Goal: Transaction & Acquisition: Purchase product/service

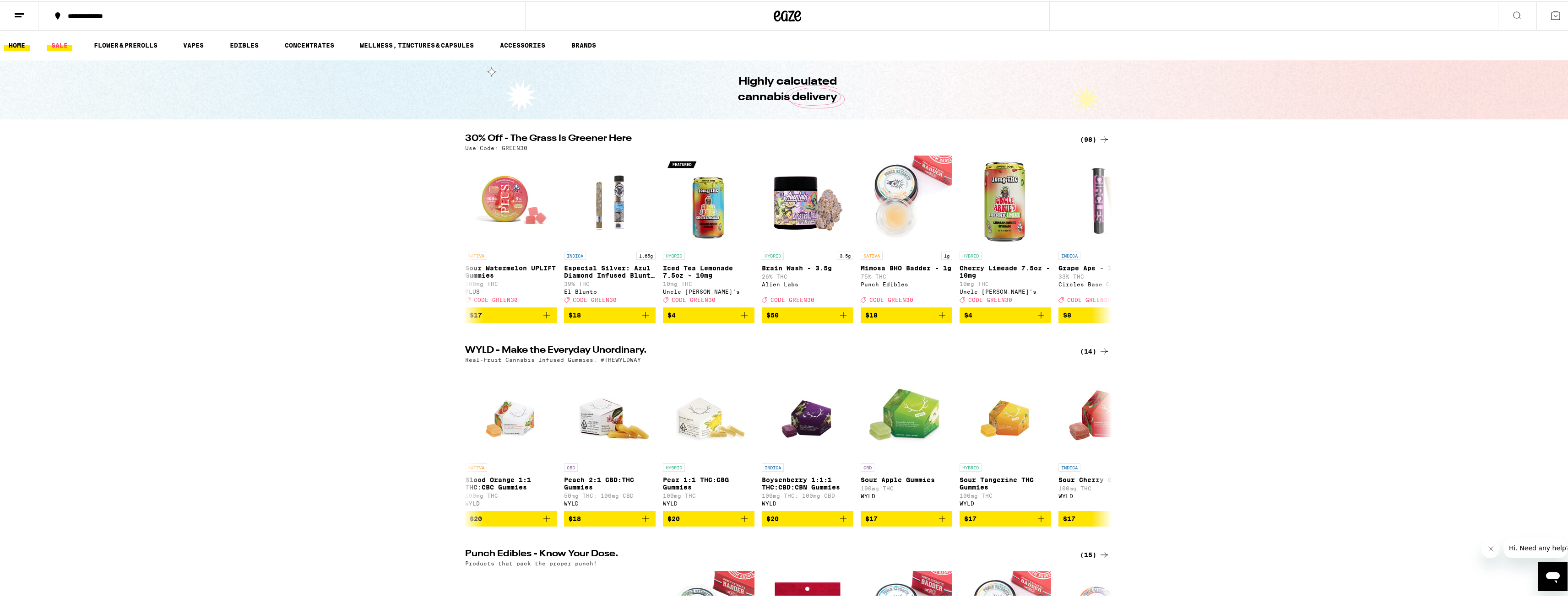
click at [53, 42] on link "SALE" at bounding box center [59, 43] width 26 height 11
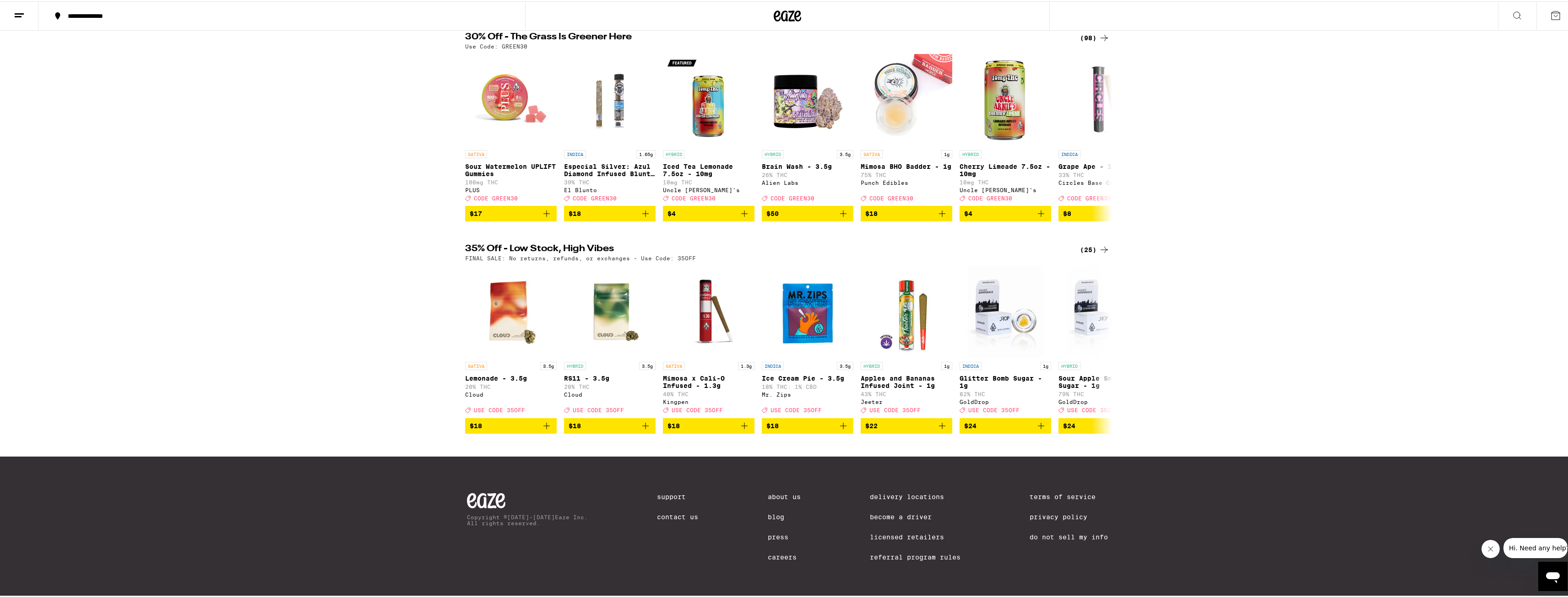
scroll to position [118, 0]
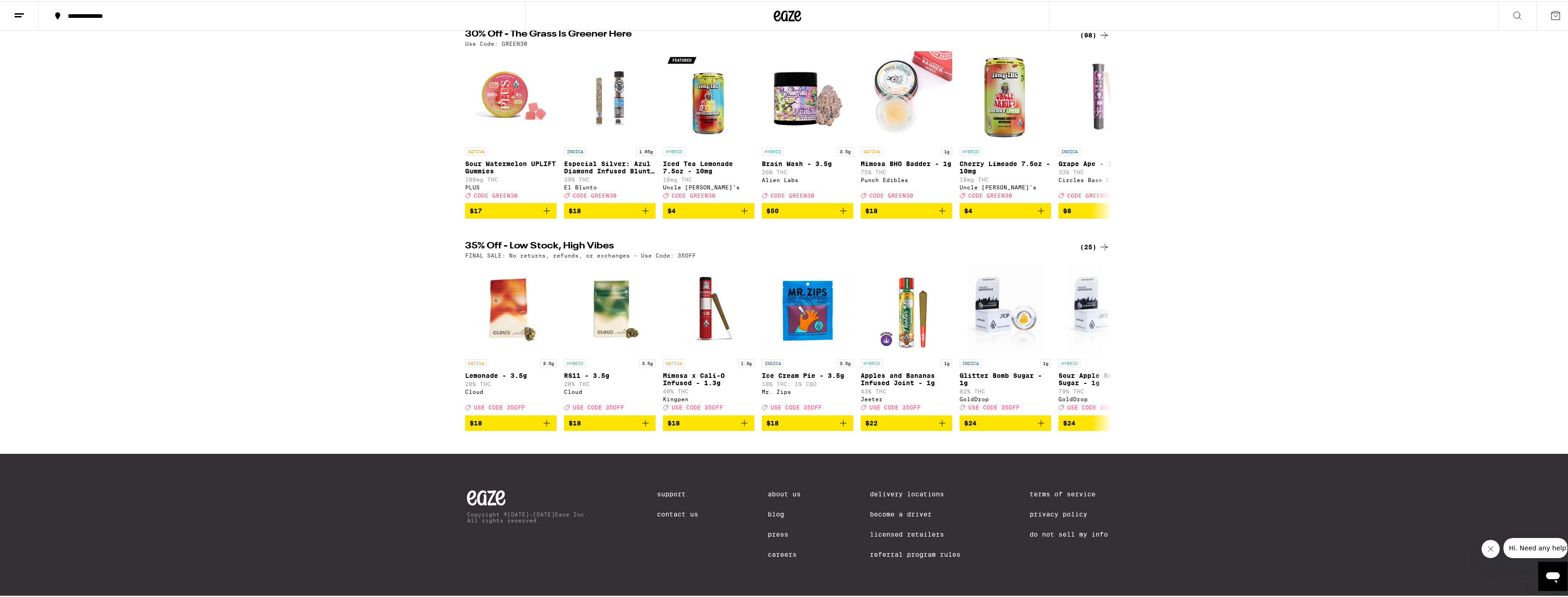
click at [1080, 240] on div "(25)" at bounding box center [1095, 245] width 30 height 11
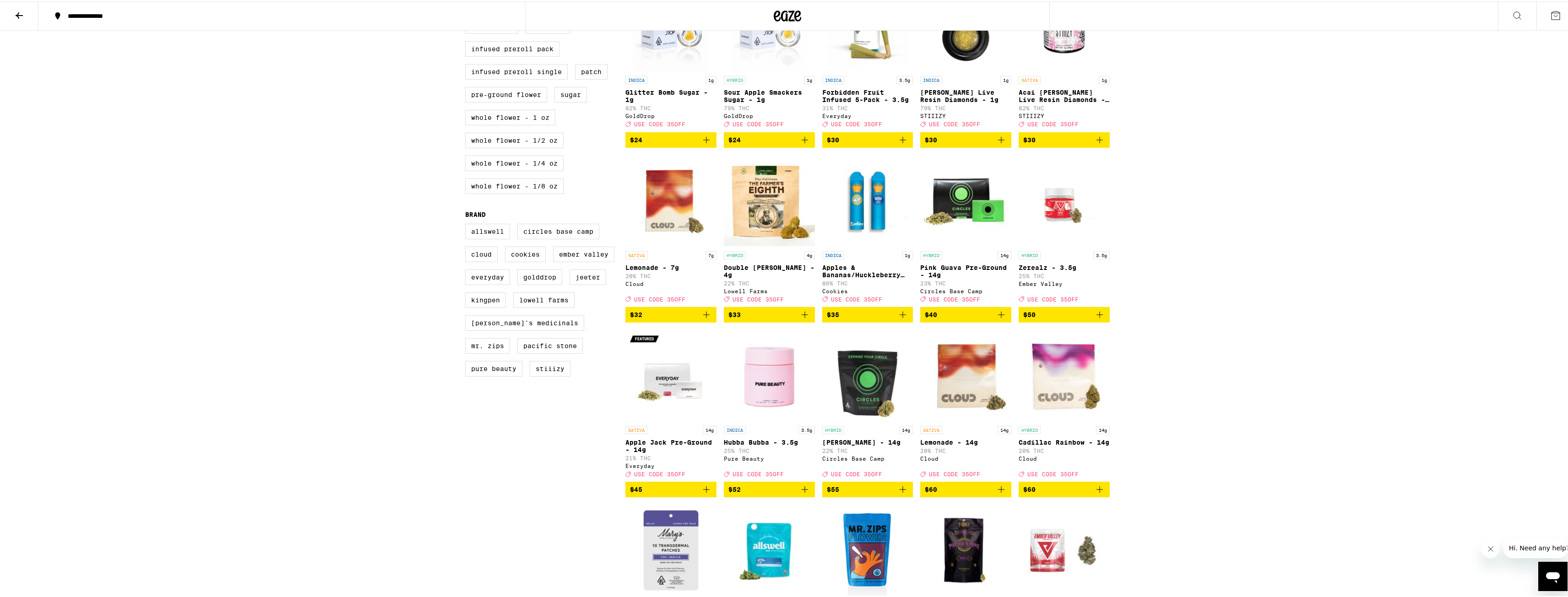
scroll to position [603, 0]
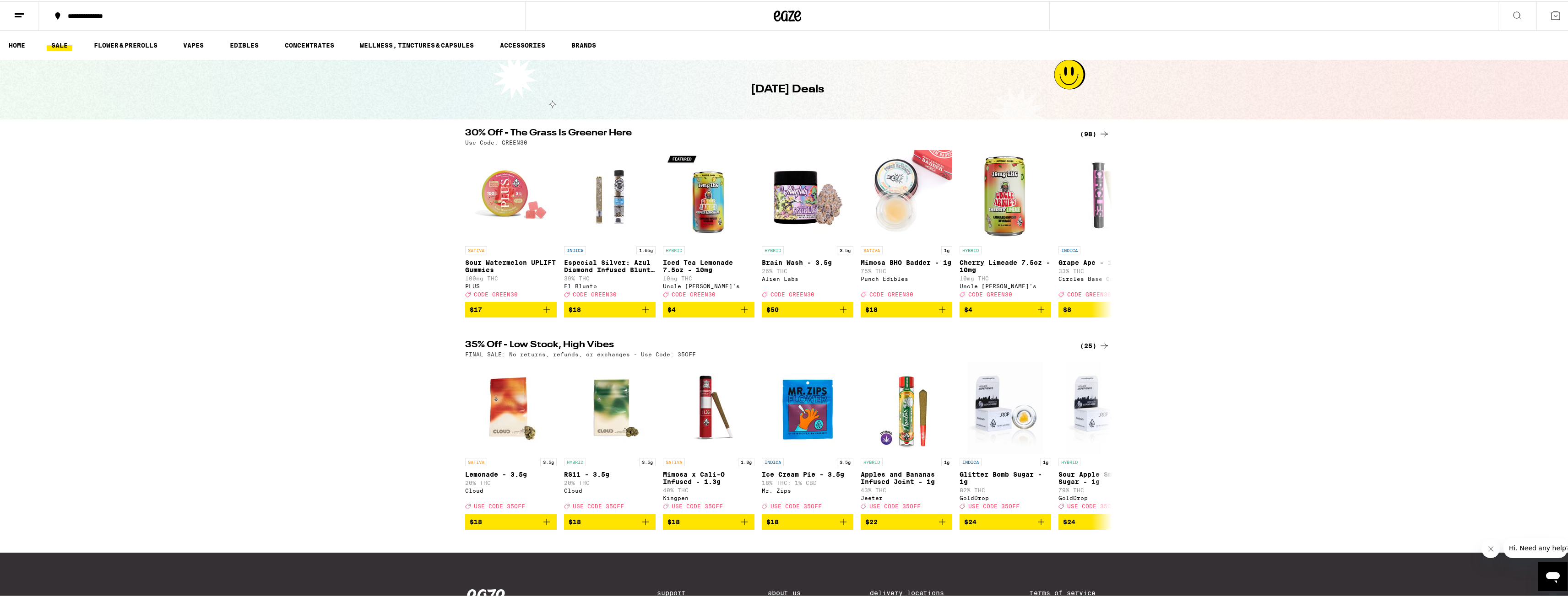
click at [1083, 133] on div "(98)" at bounding box center [1095, 133] width 30 height 11
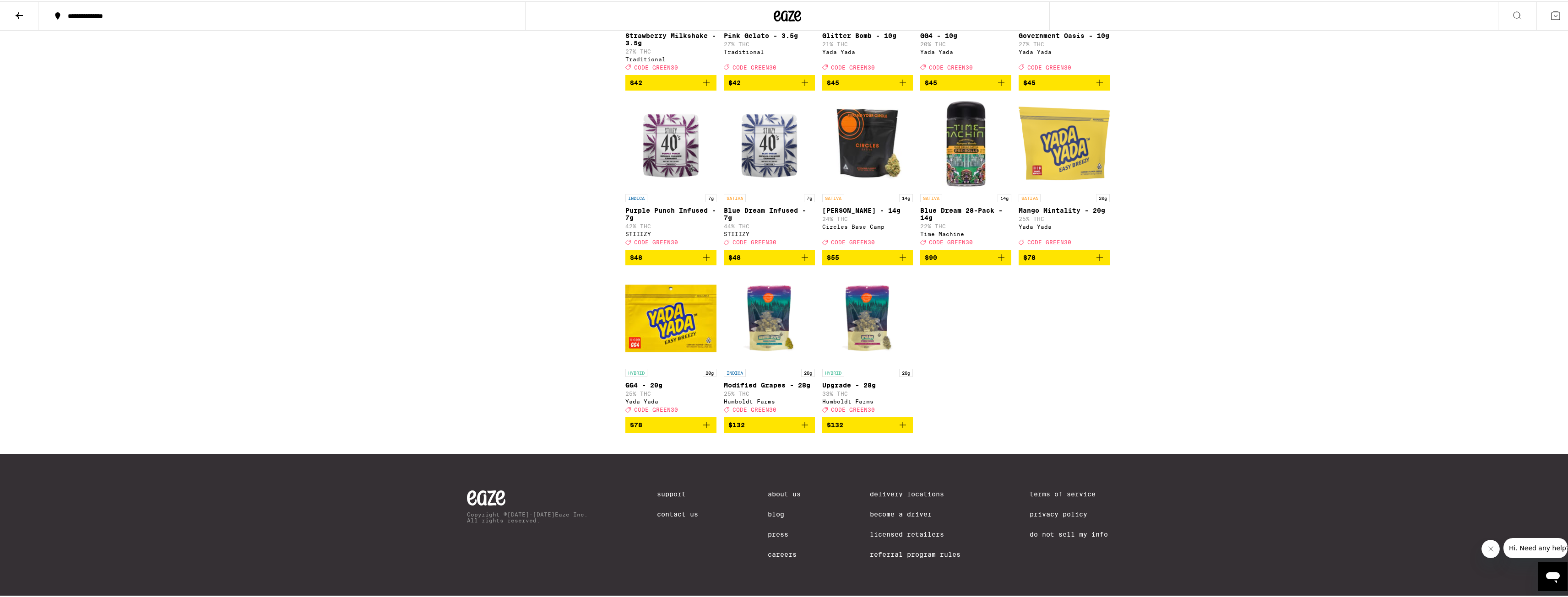
scroll to position [3311, 0]
